Goal: Task Accomplishment & Management: Manage account settings

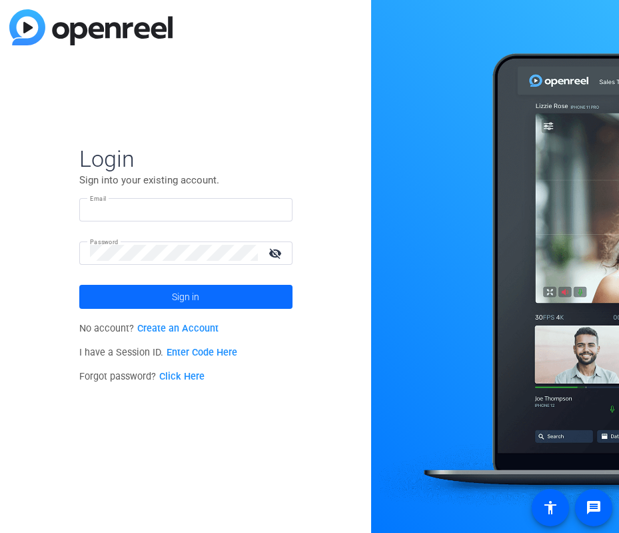
type input "[EMAIL_ADDRESS][DOMAIN_NAME]"
click at [194, 302] on span "Sign in" at bounding box center [185, 296] width 27 height 33
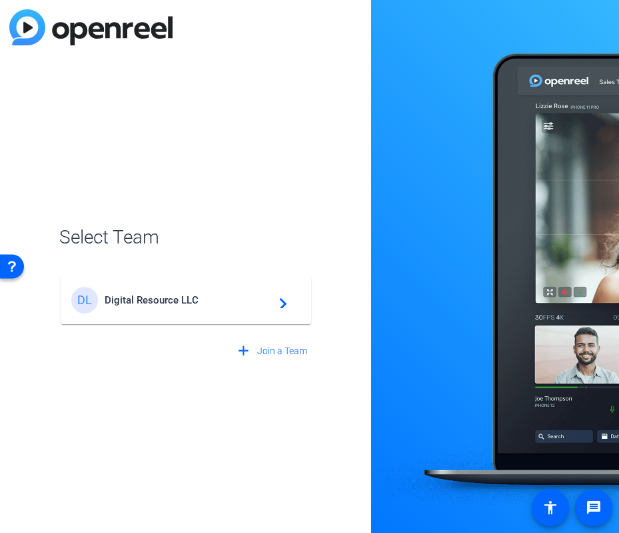
click at [207, 195] on openreel-guest-select-account "Select Team DL Digital Resource LLC navigate_next add Join a Team" at bounding box center [185, 266] width 253 height 193
click at [167, 308] on div "DL Digital Resource LLC navigate_next" at bounding box center [185, 300] width 229 height 27
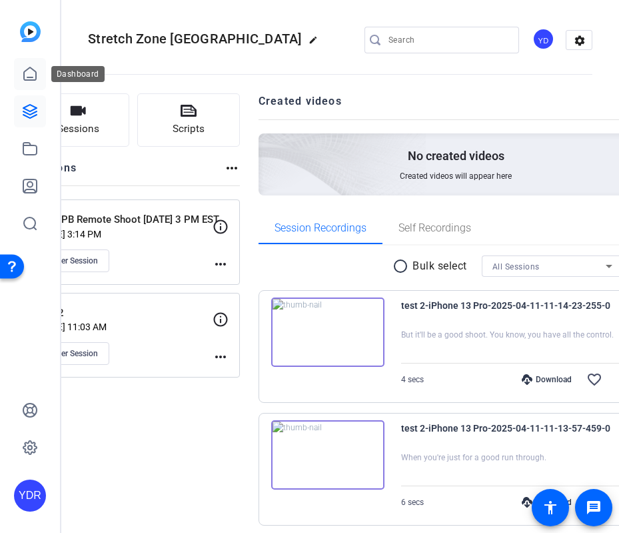
click at [33, 66] on icon at bounding box center [30, 74] width 16 height 16
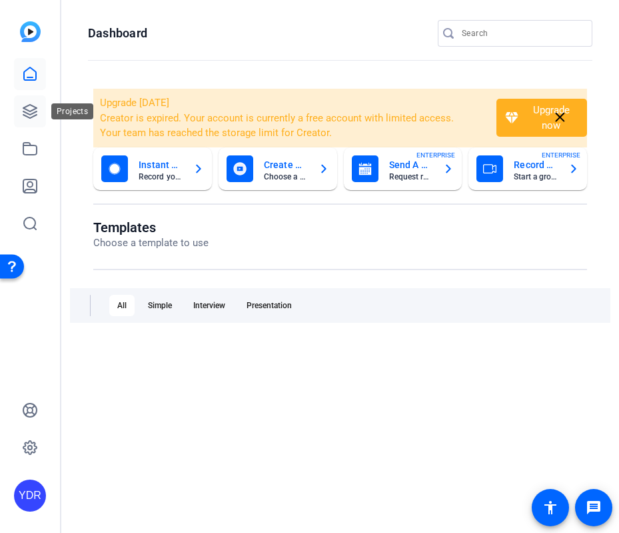
click at [33, 117] on icon at bounding box center [29, 111] width 13 height 13
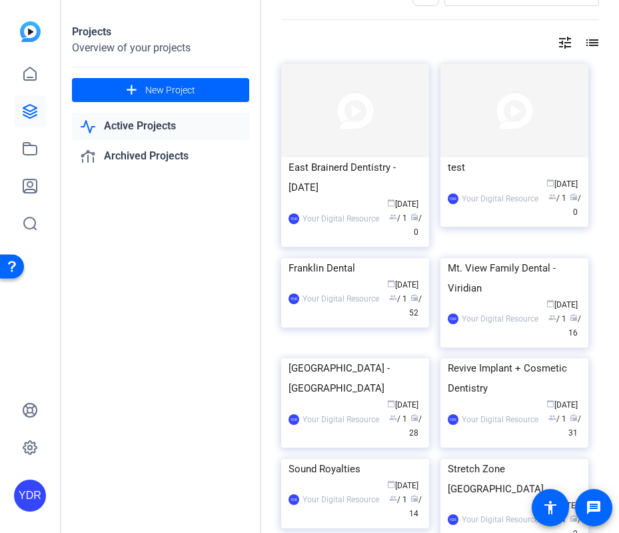
scroll to position [35, 0]
click at [511, 339] on div "YDR Your Digital Resource calendar_today [DATE] group / 1 radio / 16" at bounding box center [514, 318] width 133 height 42
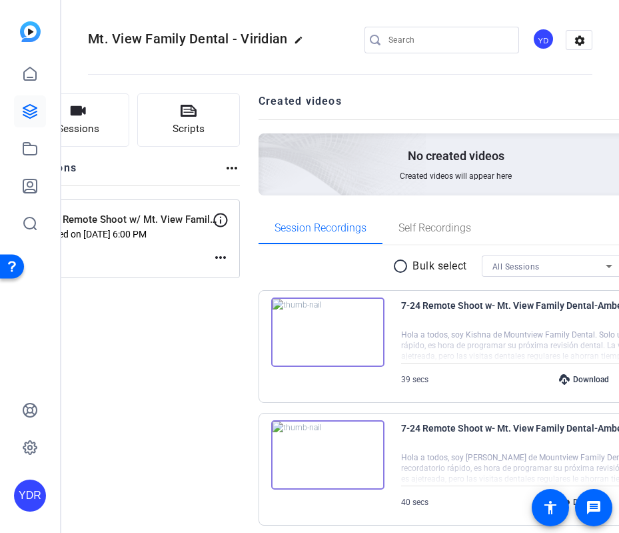
click at [229, 263] on mat-icon "more_horiz" at bounding box center [221, 257] width 16 height 16
click at [271, 273] on span "Edit Session" at bounding box center [289, 277] width 61 height 16
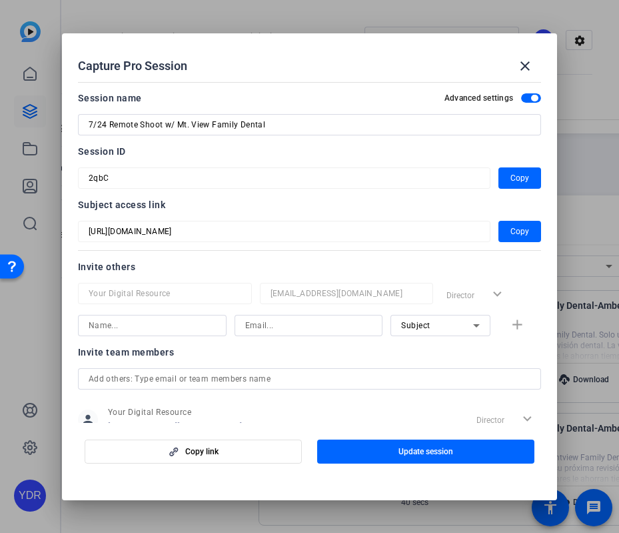
scroll to position [169, 0]
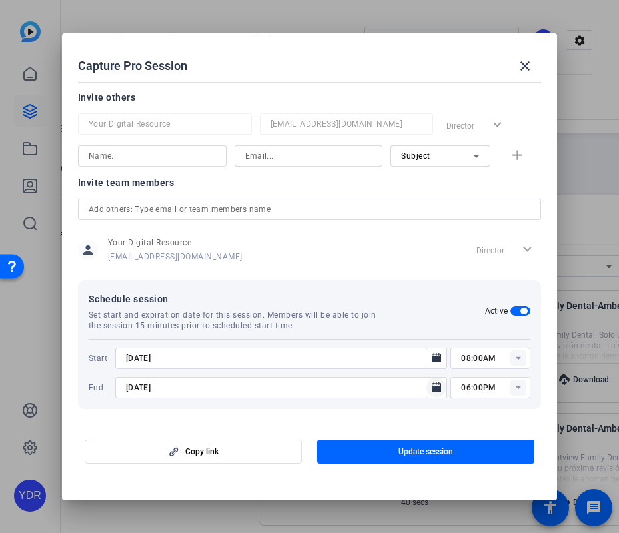
click at [433, 389] on icon "Open calendar" at bounding box center [436, 386] width 9 height 9
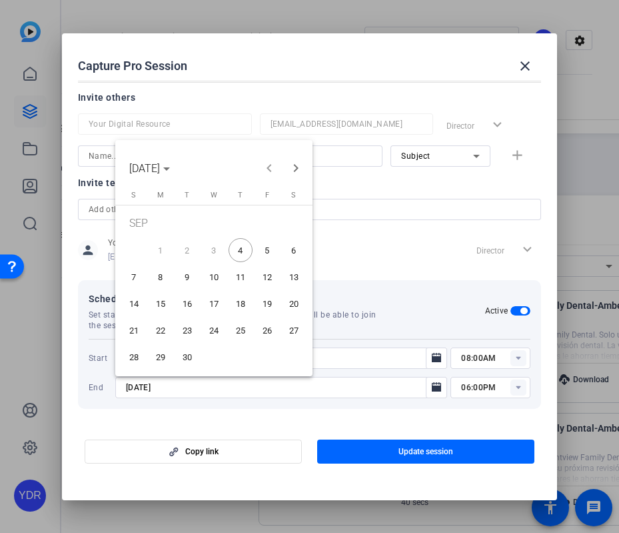
click at [268, 251] on span "5" at bounding box center [267, 250] width 24 height 24
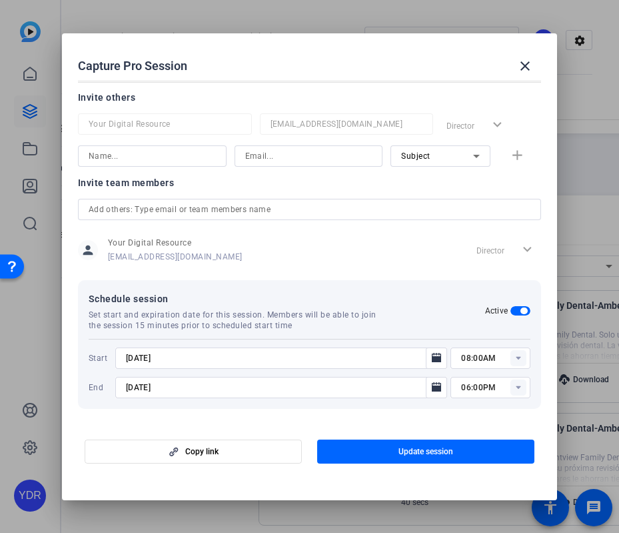
type input "[DATE]"
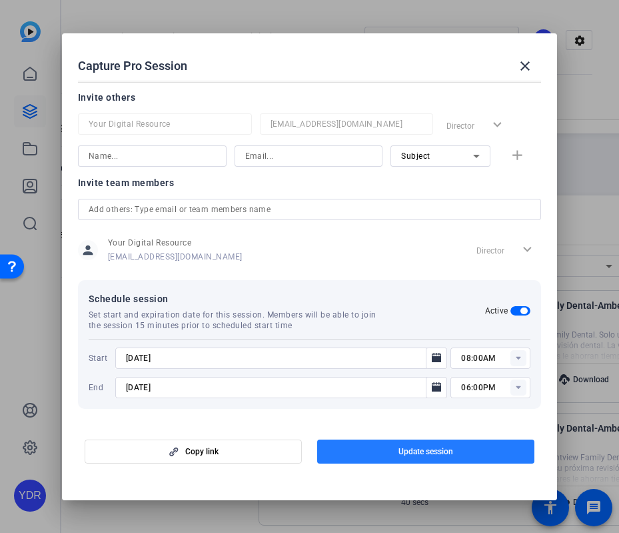
click at [430, 455] on span "Update session" at bounding box center [426, 451] width 55 height 11
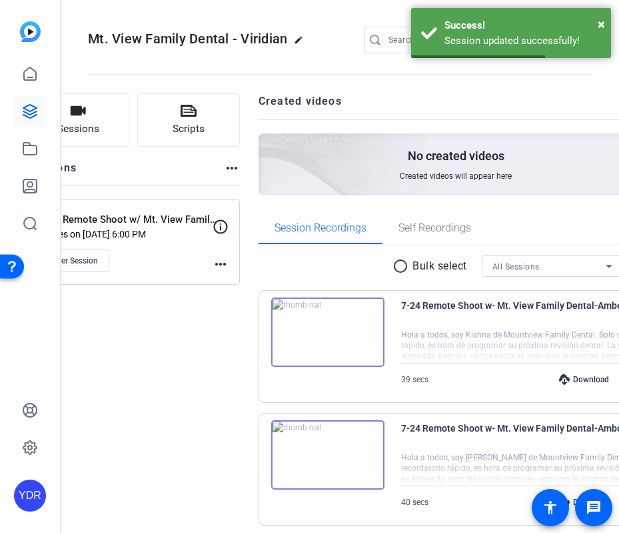
click at [229, 256] on mat-icon "more_horiz" at bounding box center [221, 264] width 16 height 16
click at [265, 283] on span "Edit Session" at bounding box center [289, 283] width 61 height 16
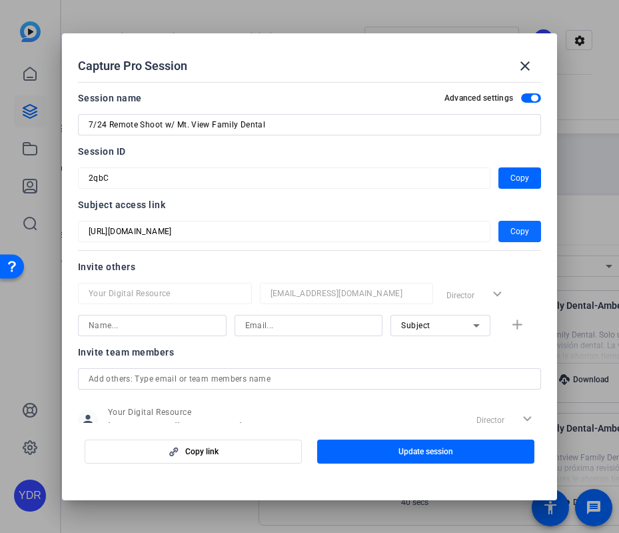
click at [520, 235] on span "Copy" at bounding box center [520, 231] width 19 height 16
click at [508, 177] on span "button" at bounding box center [520, 178] width 43 height 32
click at [348, 3] on div at bounding box center [309, 266] width 619 height 533
